Goal: Information Seeking & Learning: Learn about a topic

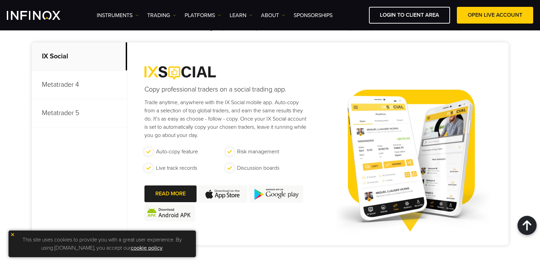
scroll to position [307, 0]
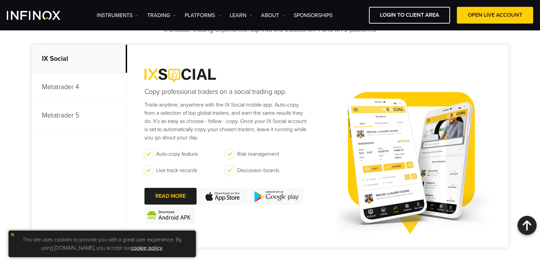
click at [85, 117] on p "Metatrader 5" at bounding box center [79, 115] width 95 height 28
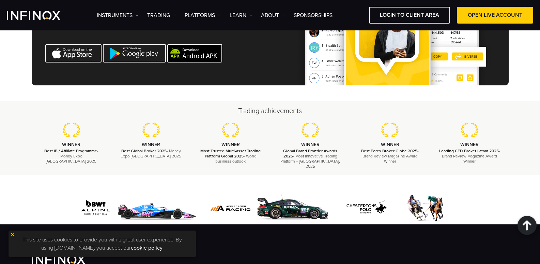
scroll to position [2207, 0]
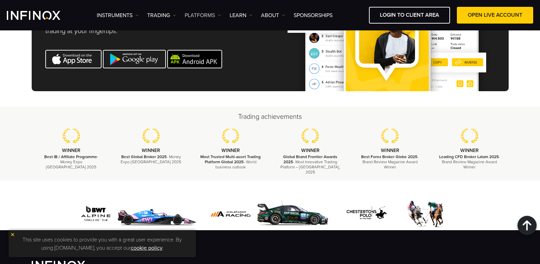
click at [210, 16] on link "PLATFORMS" at bounding box center [203, 15] width 36 height 8
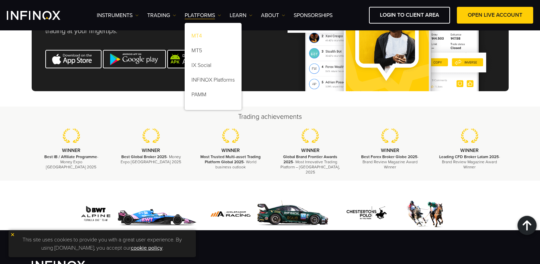
scroll to position [0, 0]
click at [194, 50] on link "MT5" at bounding box center [213, 51] width 57 height 15
